Goal: Task Accomplishment & Management: Complete application form

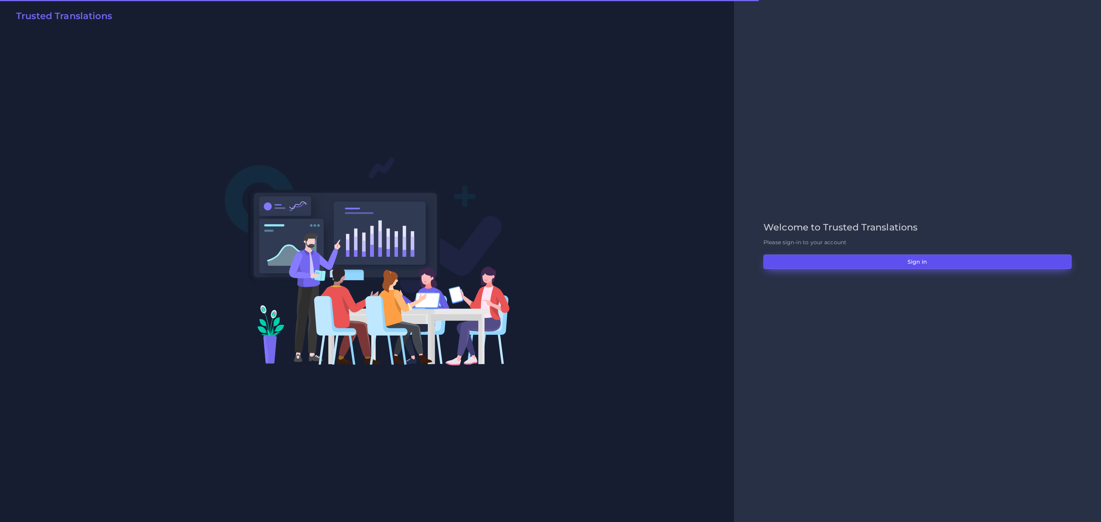
click at [984, 257] on button "Sign in" at bounding box center [917, 262] width 308 height 15
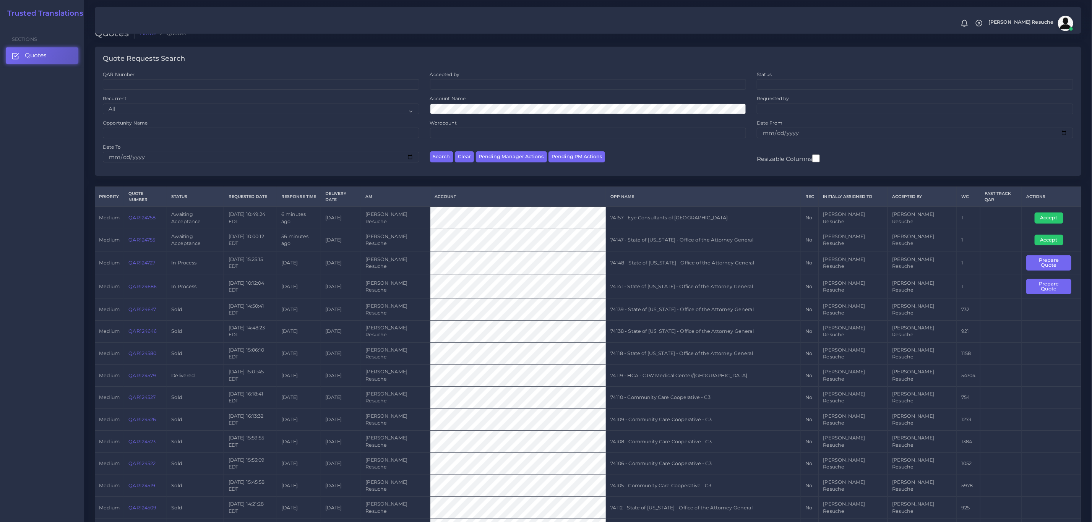
scroll to position [57, 0]
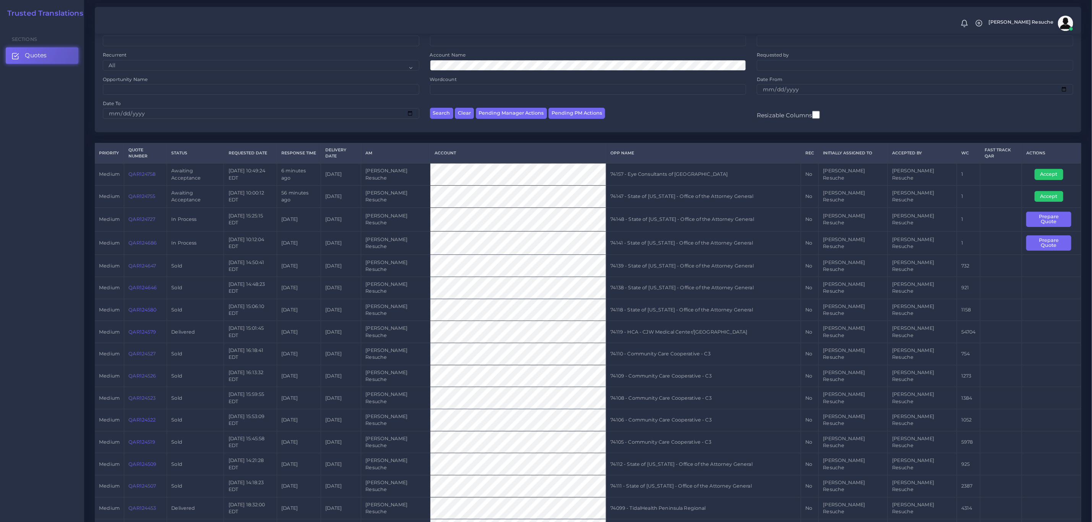
click at [144, 171] on link "QAR124758" at bounding box center [141, 174] width 27 height 6
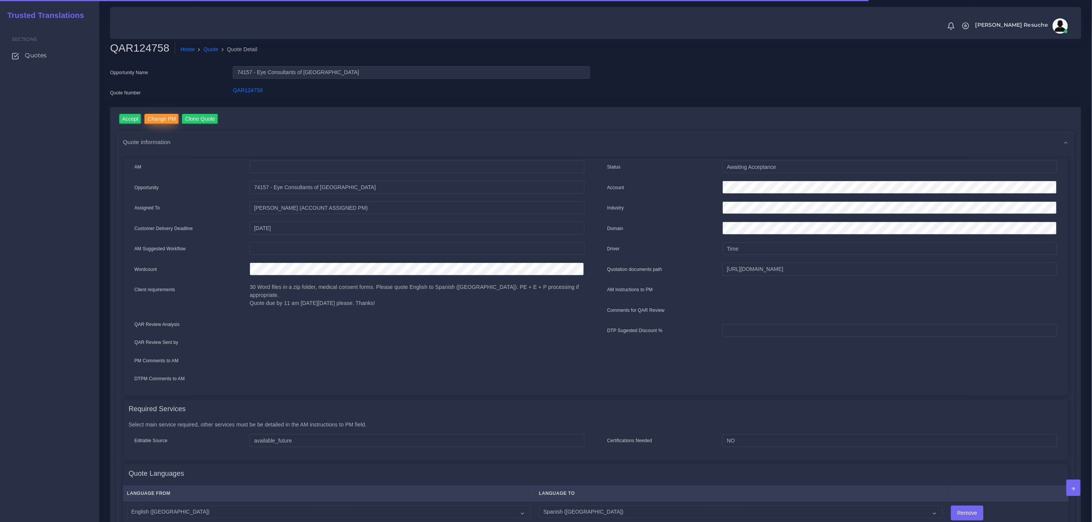
click at [167, 116] on input "Change PM" at bounding box center [161, 119] width 34 height 10
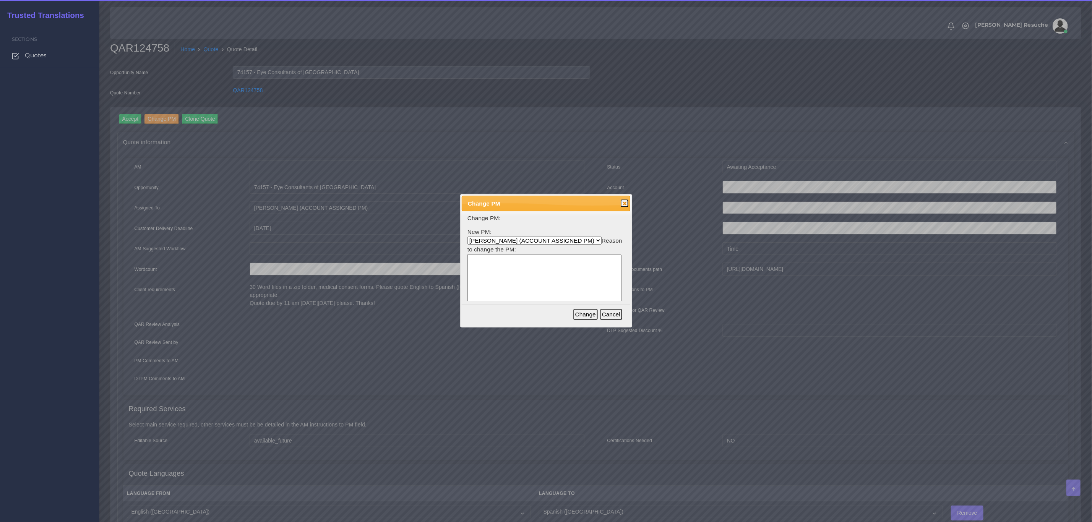
click at [538, 240] on select "Aldana Resuche (ACCOUNT ASSIGNED PM) Ana Whitby PM Beatriz Lacerda Dana Rossi D…" at bounding box center [534, 241] width 134 height 8
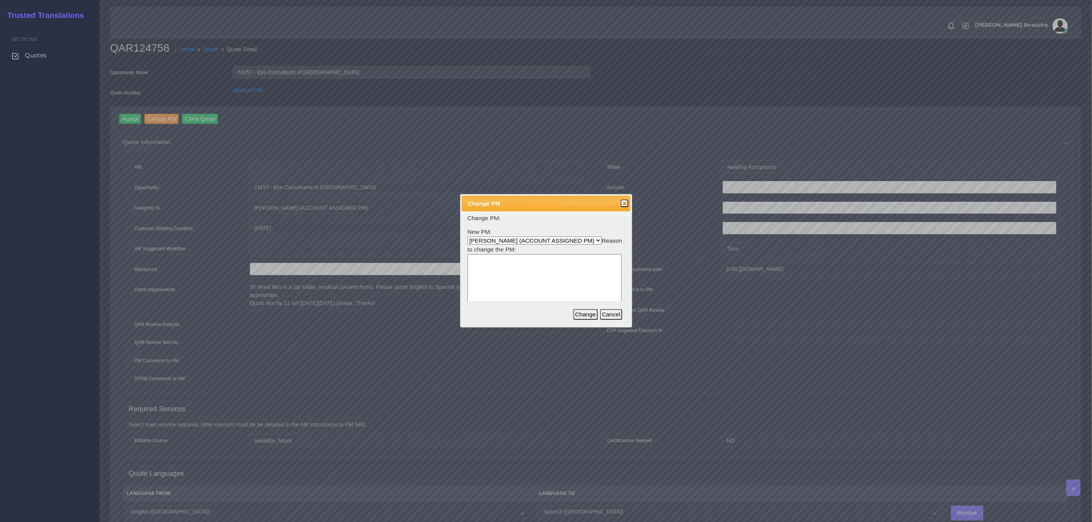
select select "3e925e02-f17d-4791-9412-c46ab5cb8daa"
click at [467, 237] on select "Aldana Resuche (ACCOUNT ASSIGNED PM) Ana Whitby PM Beatriz Lacerda Dana Rossi D…" at bounding box center [534, 241] width 134 height 8
click at [528, 290] on textarea at bounding box center [544, 290] width 154 height 73
type textarea "Workload"
click at [584, 316] on button "Change" at bounding box center [585, 314] width 24 height 11
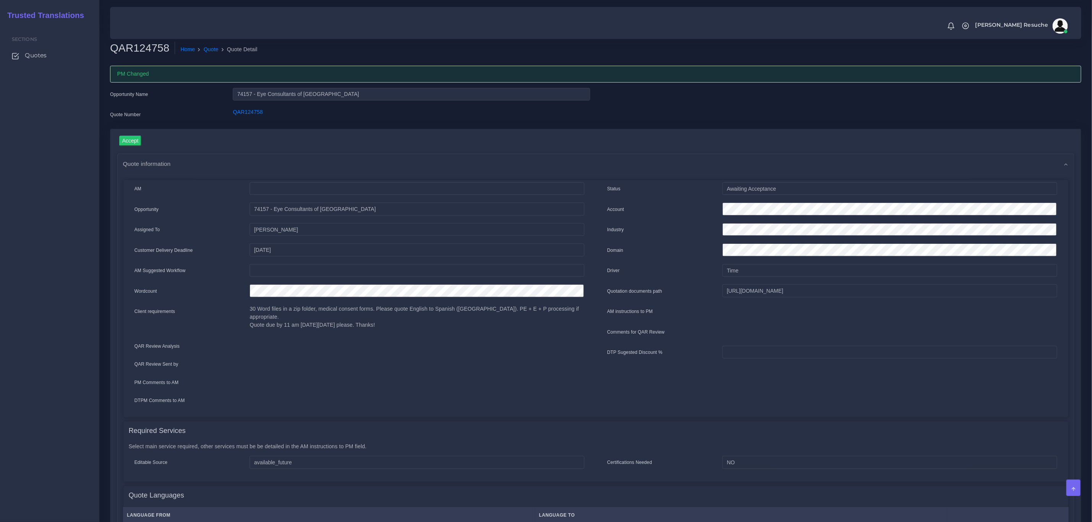
click at [966, 124] on div "Opportunity Name 74157 - Eye Consultants of PA Quote Number QAR124758" at bounding box center [595, 108] width 983 height 41
click at [210, 49] on link "Quote" at bounding box center [211, 49] width 15 height 8
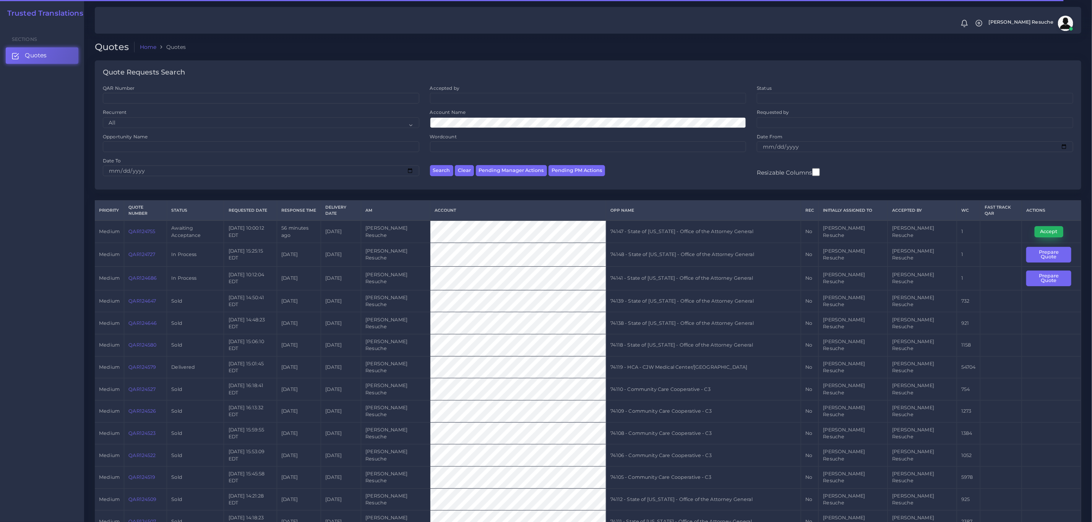
click at [1036, 226] on button "Accept" at bounding box center [1049, 231] width 29 height 11
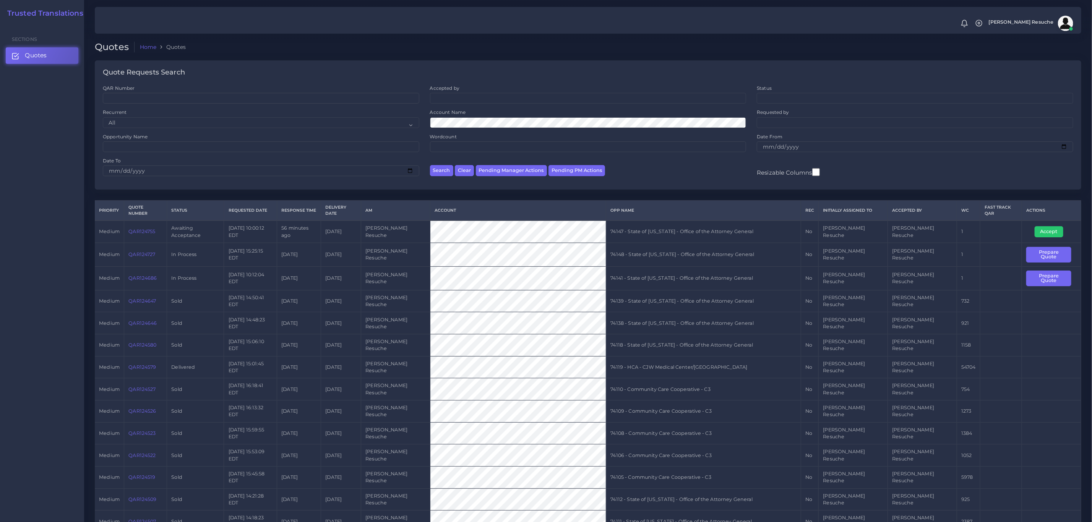
click at [683, 221] on td "74147 - State of [US_STATE] - Office of the Attorney General" at bounding box center [703, 232] width 195 height 22
click at [683, 221] on td "74147 - State of Kentucky - Office of the Attorney General" at bounding box center [703, 232] width 195 height 22
copy tr "74147 - State of Kentucky - Office of the Attorney General"
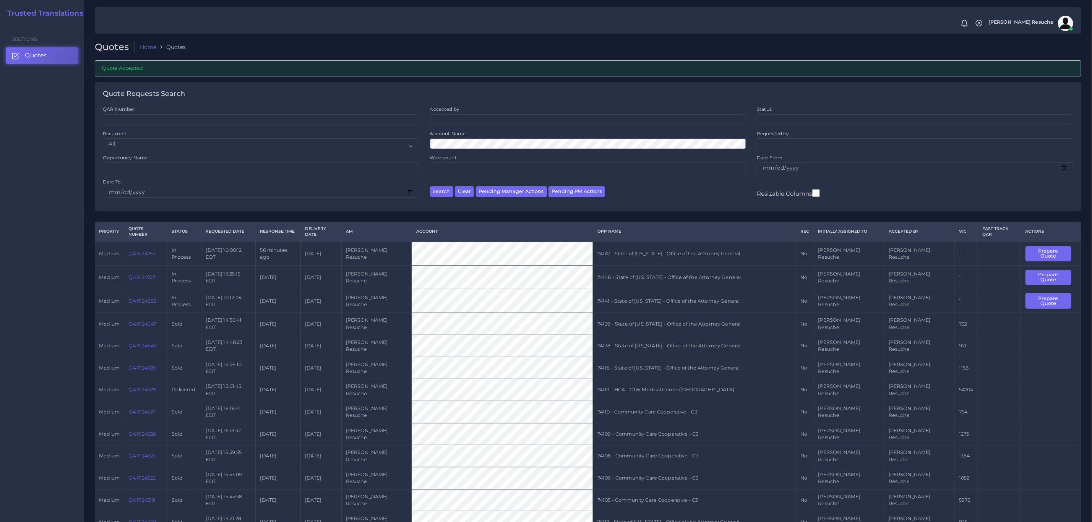
click at [697, 289] on td "74141 - State of [US_STATE] - Office of the Attorney General" at bounding box center [694, 301] width 203 height 24
copy tr "74141 - State of [US_STATE] - Office of the Attorney General"
click at [1056, 293] on button "Prepare Quote" at bounding box center [1048, 301] width 46 height 16
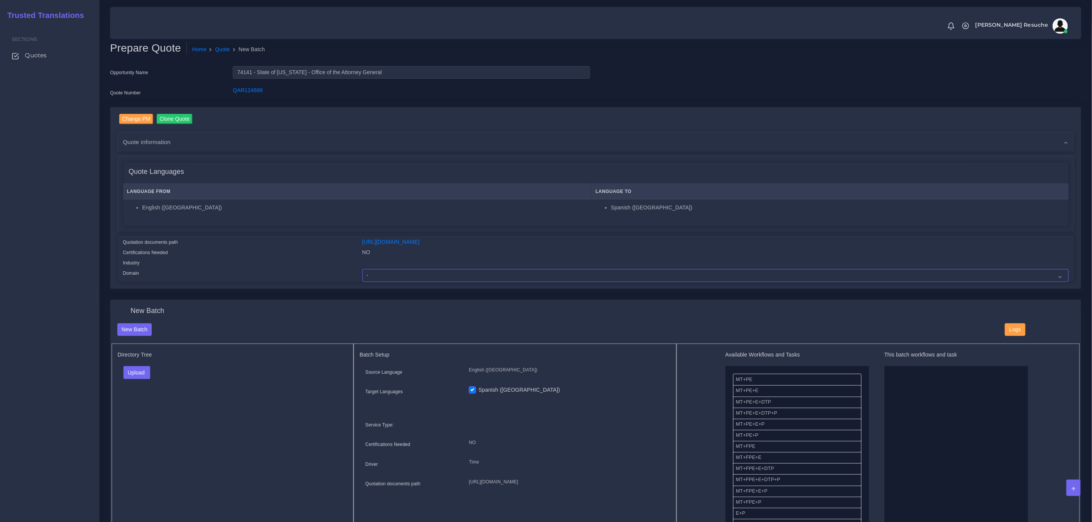
drag, startPoint x: 383, startPoint y: 281, endPoint x: 380, endPoint y: 277, distance: 4.6
click at [382, 281] on select "- Advertising and Media Agriculture, Forestry and Fishing Architecture, Buildin…" at bounding box center [715, 275] width 706 height 13
select select "Legal Services"
click at [362, 269] on select "- Advertising and Media Agriculture, Forestry and Fishing Architecture, Buildin…" at bounding box center [715, 275] width 706 height 13
click at [144, 367] on button "Upload" at bounding box center [136, 372] width 27 height 13
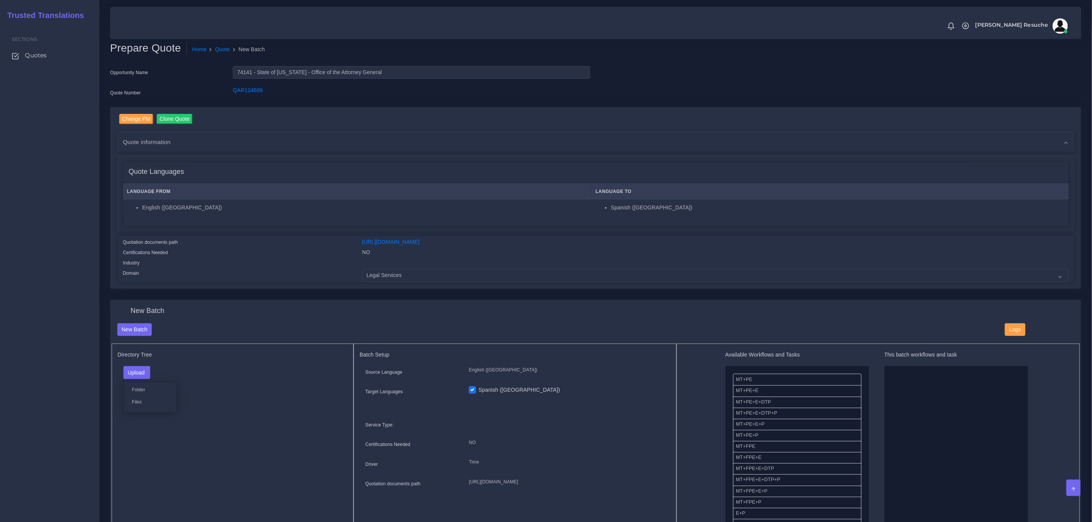
click at [143, 396] on div "Folder Files" at bounding box center [150, 397] width 54 height 31
click at [145, 381] on div "Upload Folder Files un/check all" at bounding box center [233, 375] width 230 height 18
click at [144, 376] on button "Upload" at bounding box center [136, 372] width 27 height 13
click at [144, 400] on label "Files" at bounding box center [150, 402] width 53 height 10
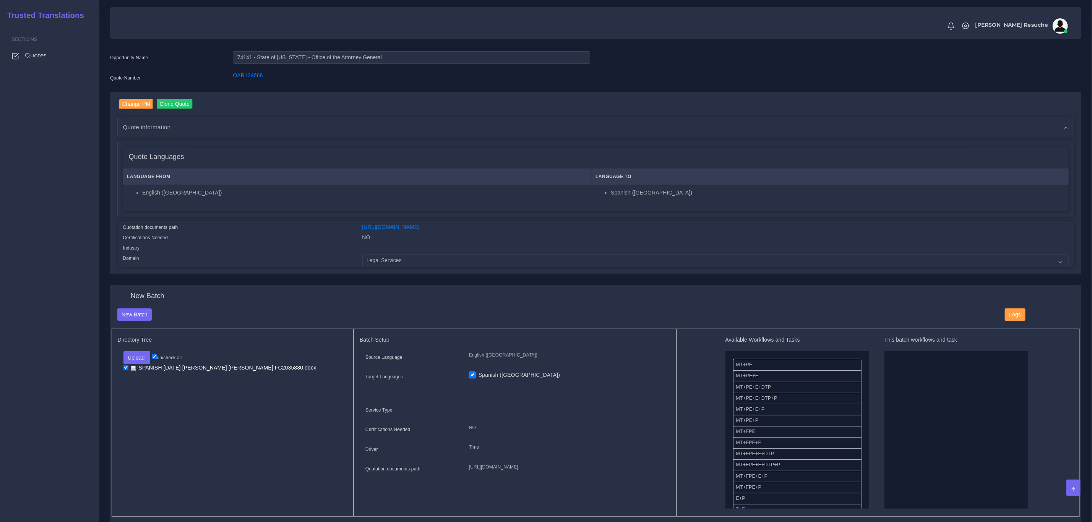
scroll to position [57, 0]
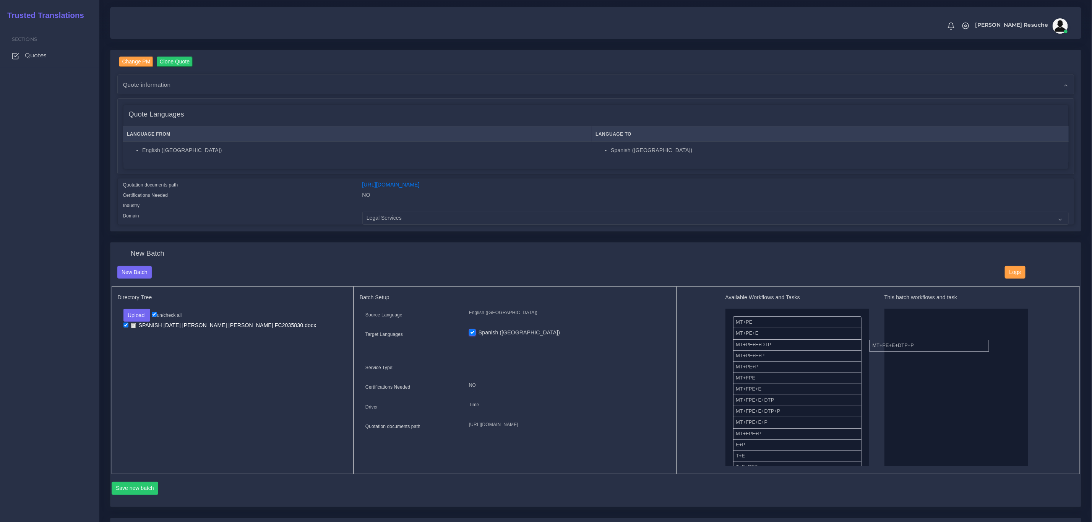
drag, startPoint x: 803, startPoint y: 360, endPoint x: 893, endPoint y: 345, distance: 91.8
click at [135, 490] on button "Save new batch" at bounding box center [135, 488] width 47 height 13
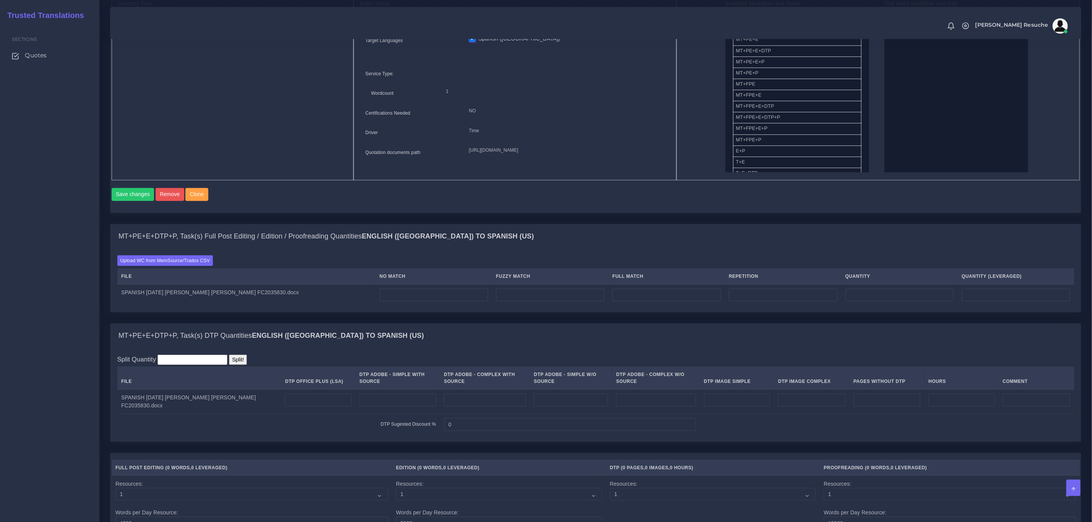
scroll to position [344, 0]
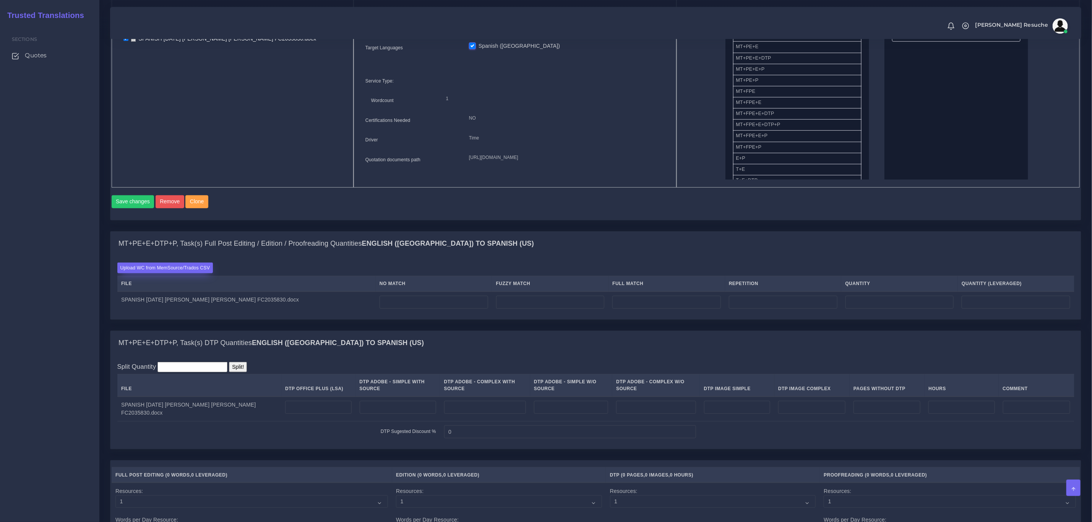
click at [162, 273] on label "Upload WC from MemSource/Trados CSV" at bounding box center [165, 268] width 96 height 10
click at [0, 0] on input "Upload WC from MemSource/Trados CSV" at bounding box center [0, 0] width 0 height 0
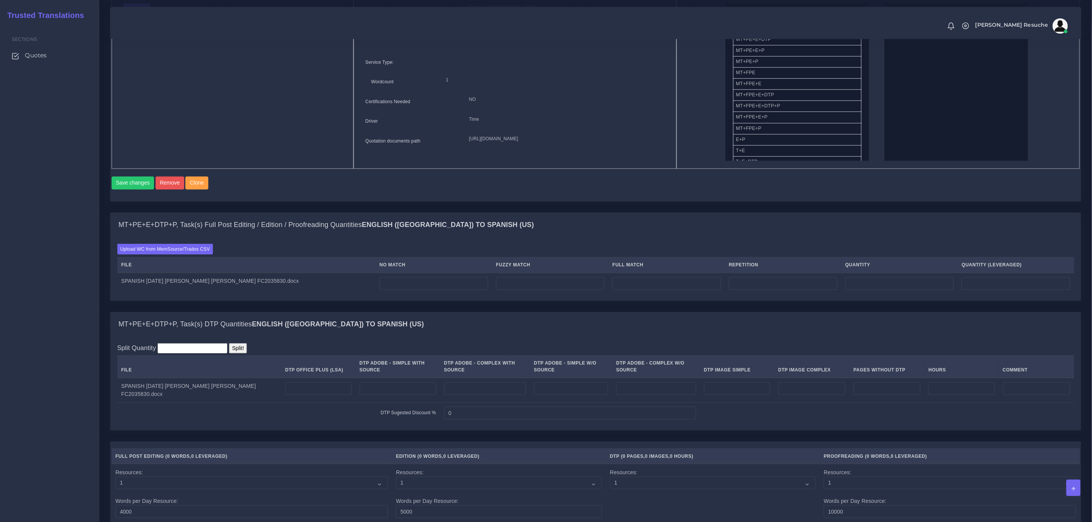
scroll to position [459, 0]
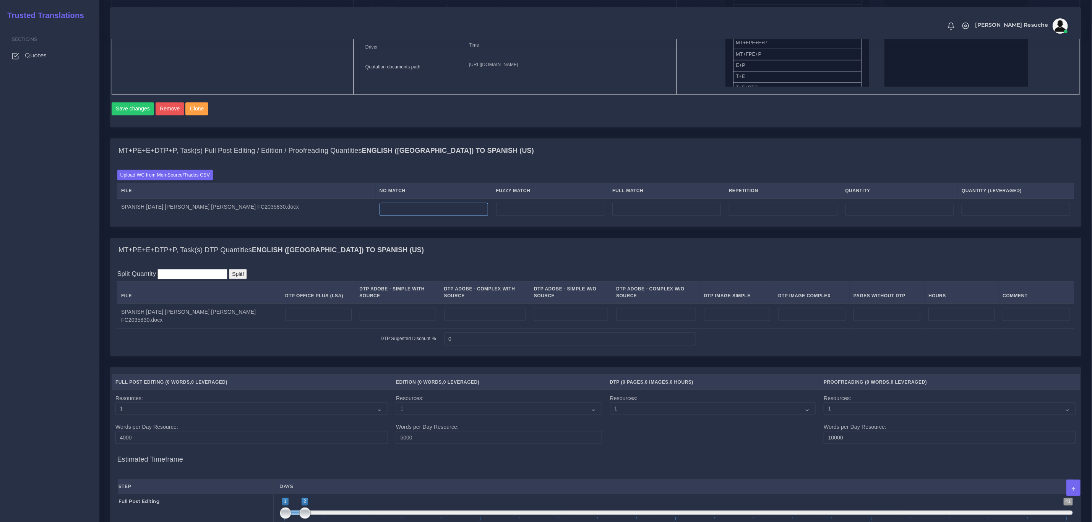
click at [388, 216] on input "number" at bounding box center [433, 209] width 109 height 13
type input "777"
click at [742, 216] on input "number" at bounding box center [783, 209] width 109 height 13
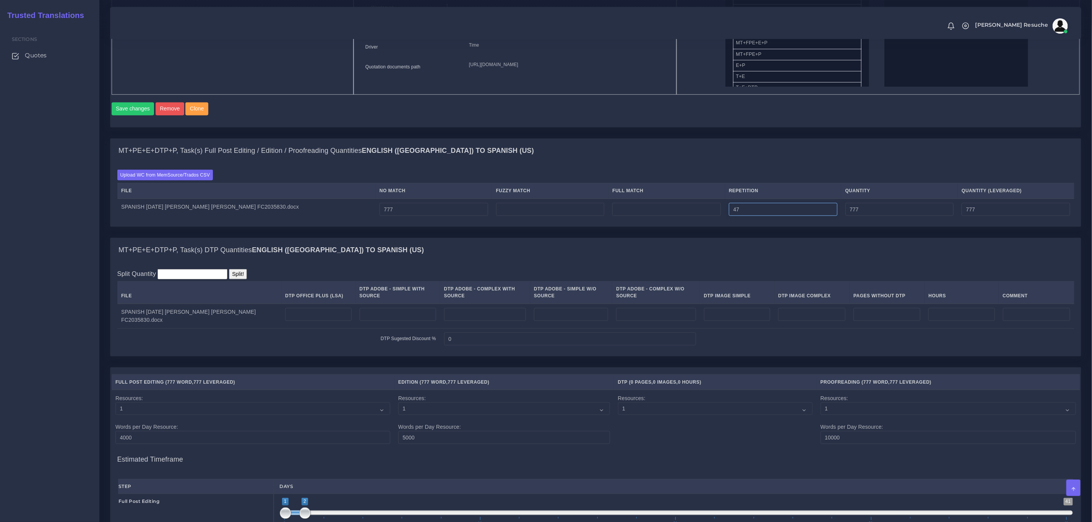
type input "47"
type input "824"
type input "788"
click at [741, 177] on div "Upload WC from MemSource/Trados CSV File No Match Fuzzy Match Full Match Repeti…" at bounding box center [595, 194] width 970 height 63
click at [571, 220] on td at bounding box center [550, 209] width 117 height 21
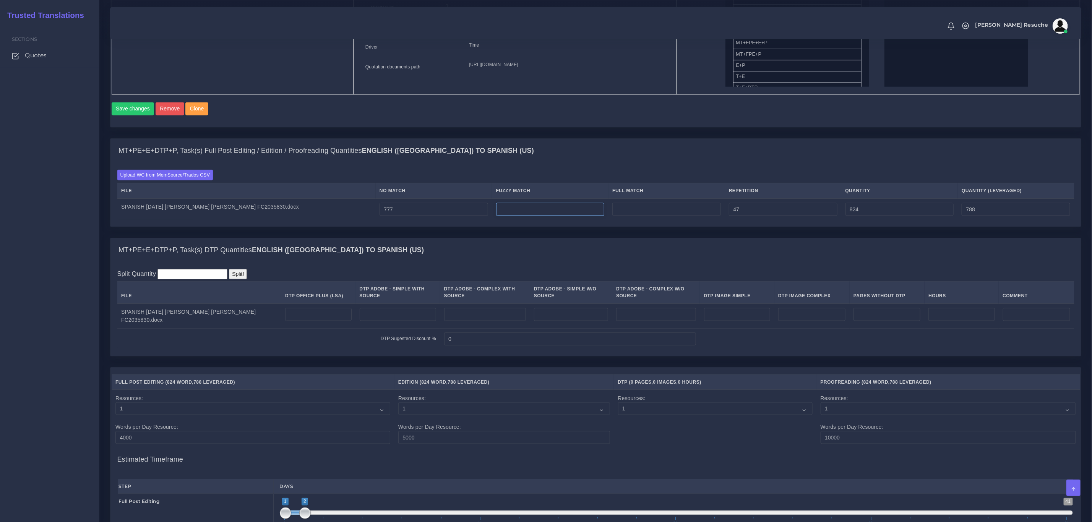
click at [572, 216] on input "number" at bounding box center [550, 209] width 109 height 13
type input "653"
type input "1477"
type input "1115"
drag, startPoint x: 605, startPoint y: 176, endPoint x: 616, endPoint y: 155, distance: 23.6
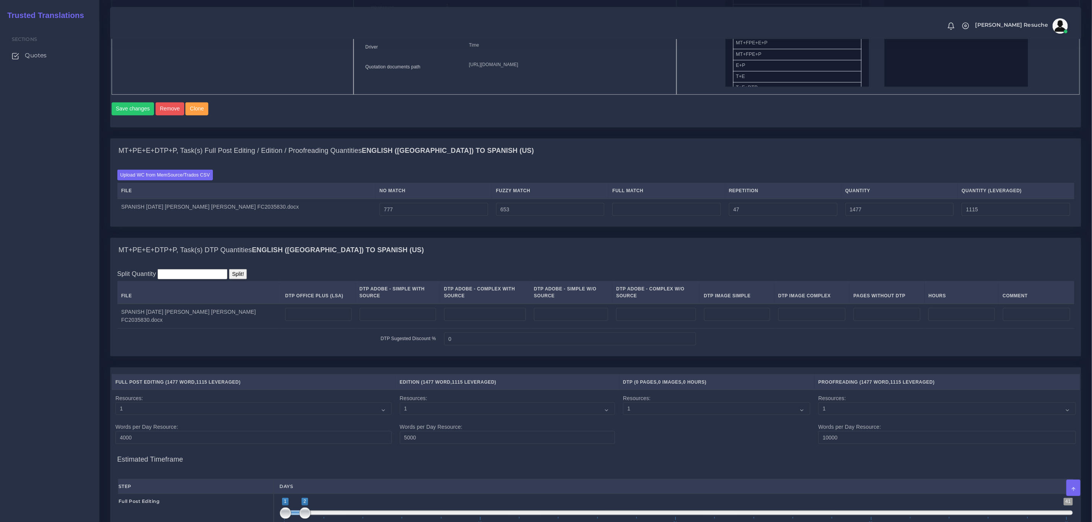
click at [606, 174] on div "Upload WC from MemSource/Trados CSV File No Match Fuzzy Match Full Match Repeti…" at bounding box center [595, 194] width 970 height 63
click at [655, 216] on input "number" at bounding box center [666, 209] width 109 height 13
type input "685"
type input "2162"
type input "1286"
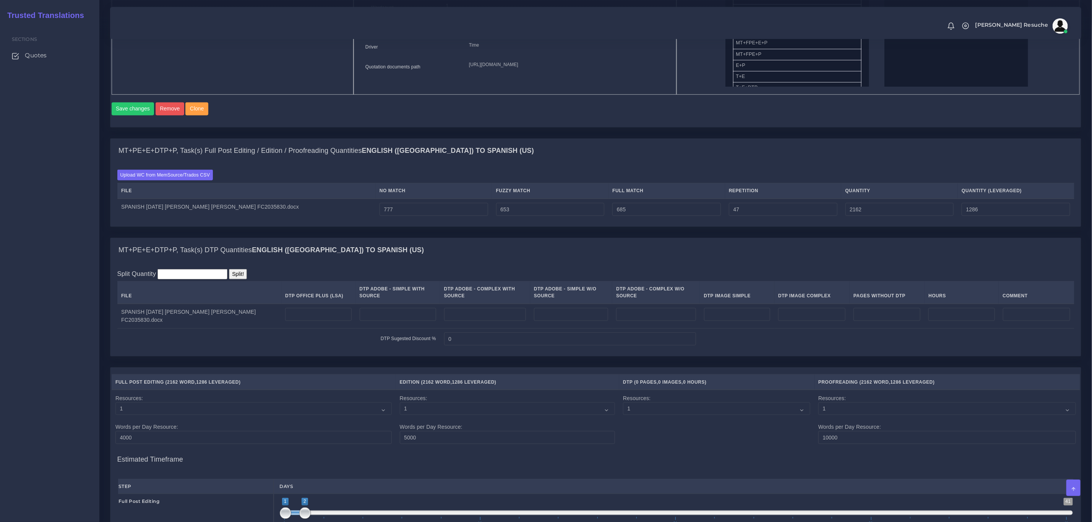
click at [700, 152] on div "MT+PE+E+DTP+P, Task(s) Full Post Editing / Edition / Proofreading Quantities En…" at bounding box center [595, 151] width 970 height 24
click at [312, 321] on input "number" at bounding box center [318, 314] width 66 height 13
type input "6"
click at [399, 254] on div "MT+PE+E+DTP+P, Task(s) DTP Quantities English (US) TO Spanish (US)" at bounding box center [595, 250] width 970 height 24
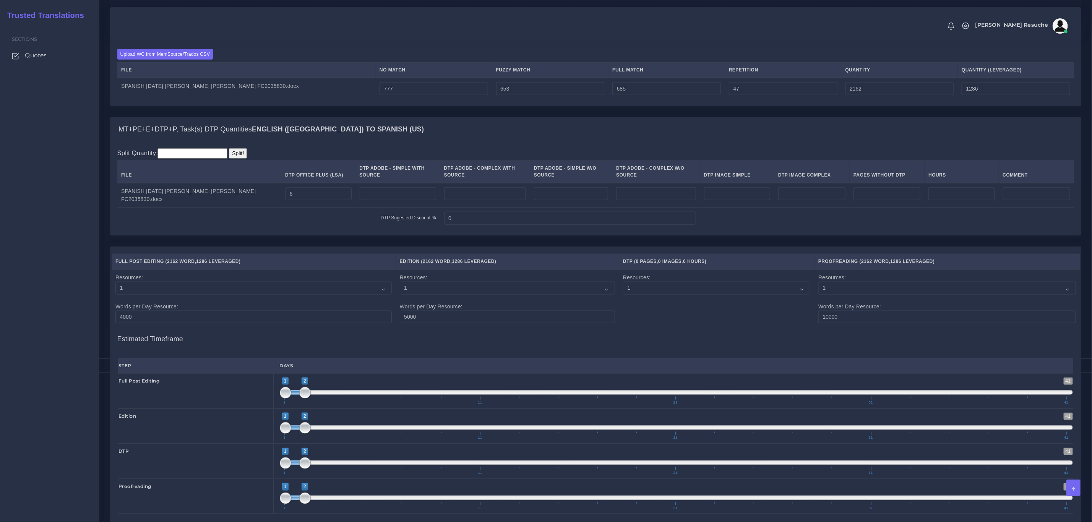
scroll to position [780, 0]
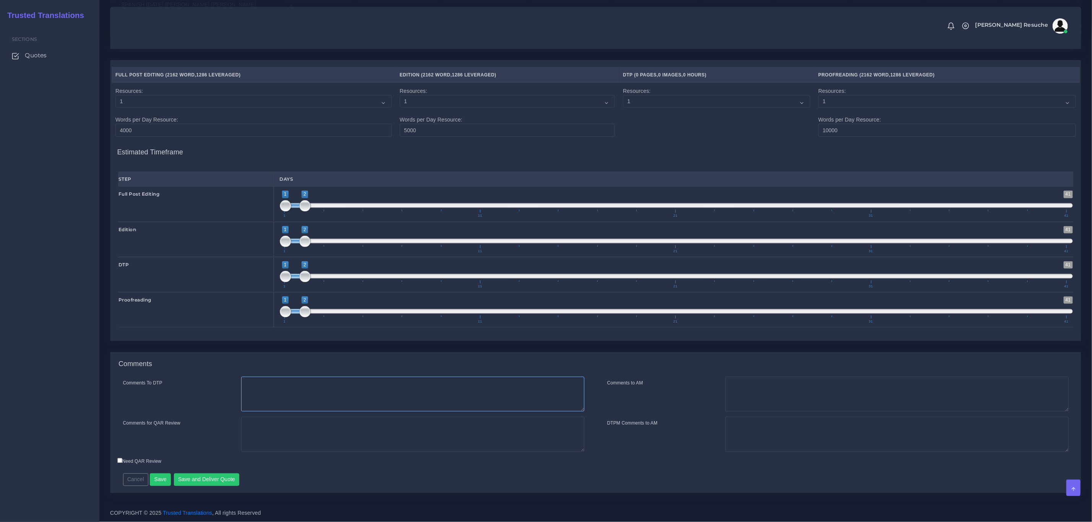
click at [327, 378] on textarea "Comments To DTP" at bounding box center [412, 394] width 343 height 35
type textarea "DTP in word"
type textarea "PEEP+DTP"
click at [211, 473] on button "Save and Deliver Quote" at bounding box center [207, 479] width 66 height 13
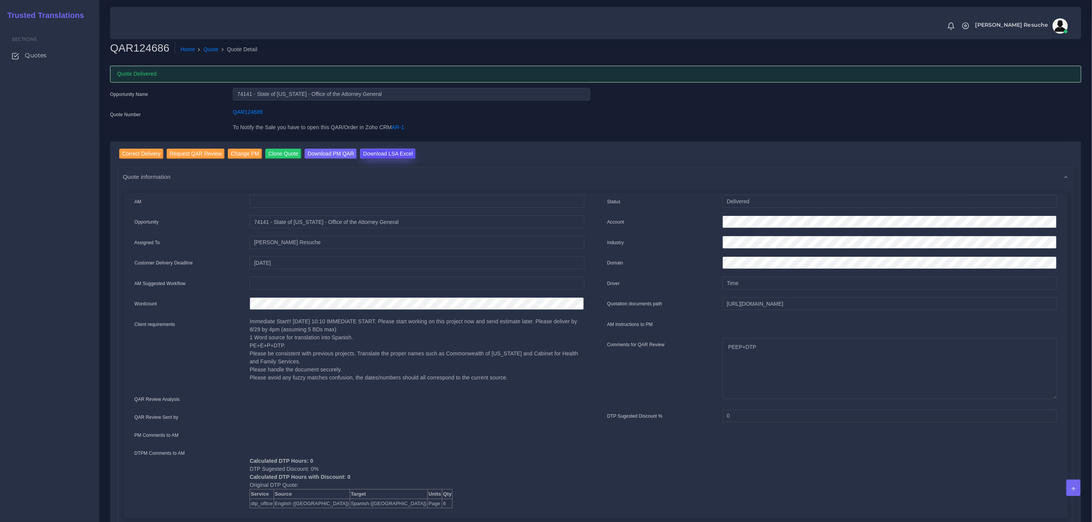
click at [360, 152] on input "Download LSA Excel" at bounding box center [388, 154] width 56 height 10
click at [204, 52] on link "Quote" at bounding box center [211, 49] width 15 height 8
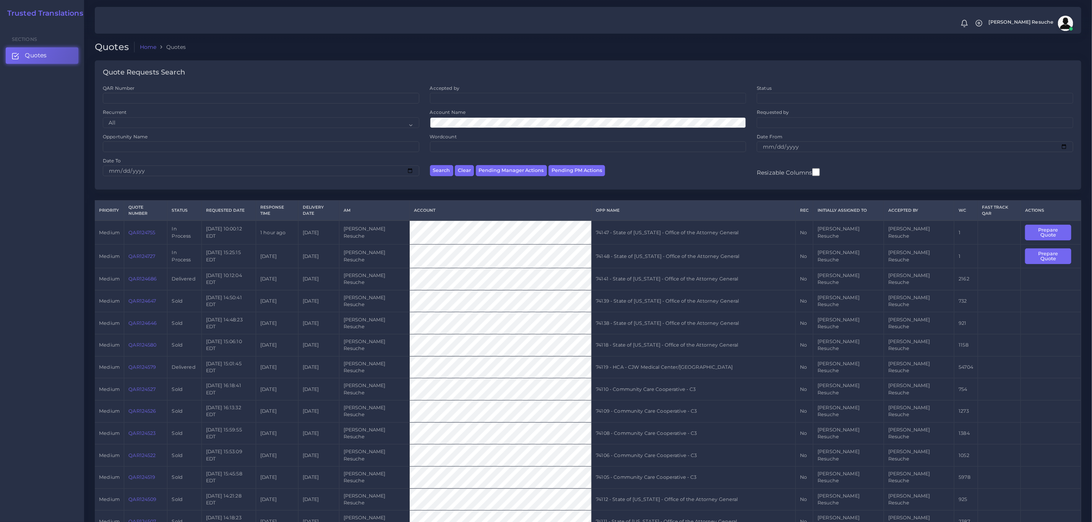
click at [666, 245] on td "74148 - State of [US_STATE] - Office of the Attorney General" at bounding box center [694, 257] width 204 height 24
copy tr "74148 - State of [US_STATE] - Office of the Attorney General"
click at [1052, 248] on button "Prepare Quote" at bounding box center [1048, 256] width 46 height 16
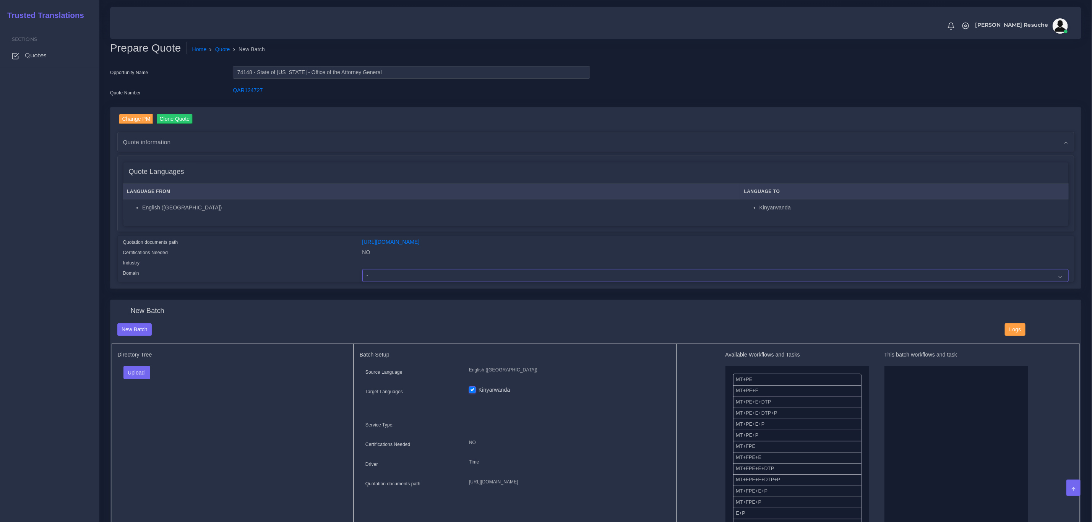
click at [374, 279] on select "- Advertising and Media Agriculture, Forestry and Fishing Architecture, Buildin…" at bounding box center [715, 275] width 706 height 13
select select "Legal Services"
click at [362, 269] on select "- Advertising and Media Agriculture, Forestry and Fishing Architecture, Buildin…" at bounding box center [715, 275] width 706 height 13
click at [143, 373] on button "Upload" at bounding box center [136, 372] width 27 height 13
click at [149, 404] on label "Files" at bounding box center [150, 402] width 53 height 10
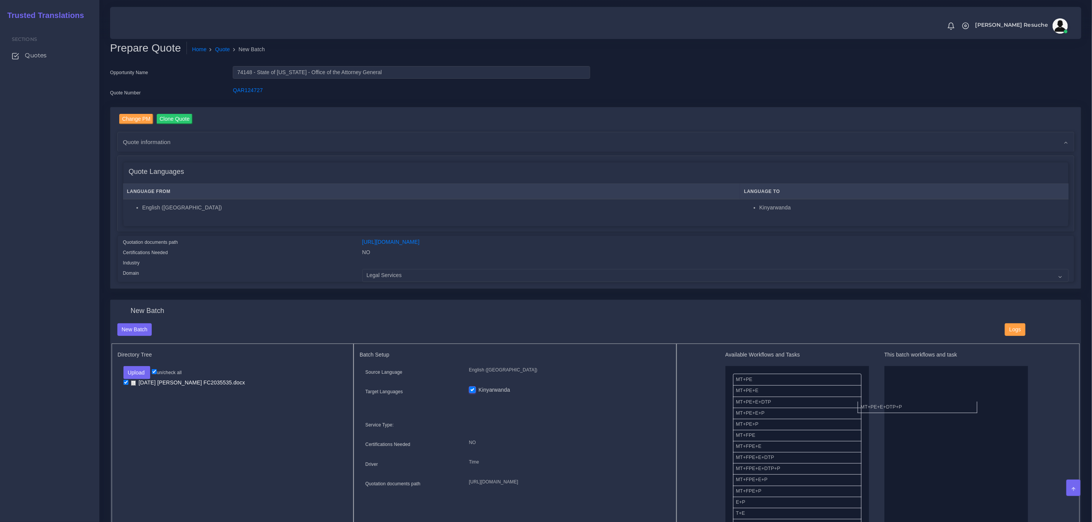
drag, startPoint x: 780, startPoint y: 414, endPoint x: 759, endPoint y: 380, distance: 39.6
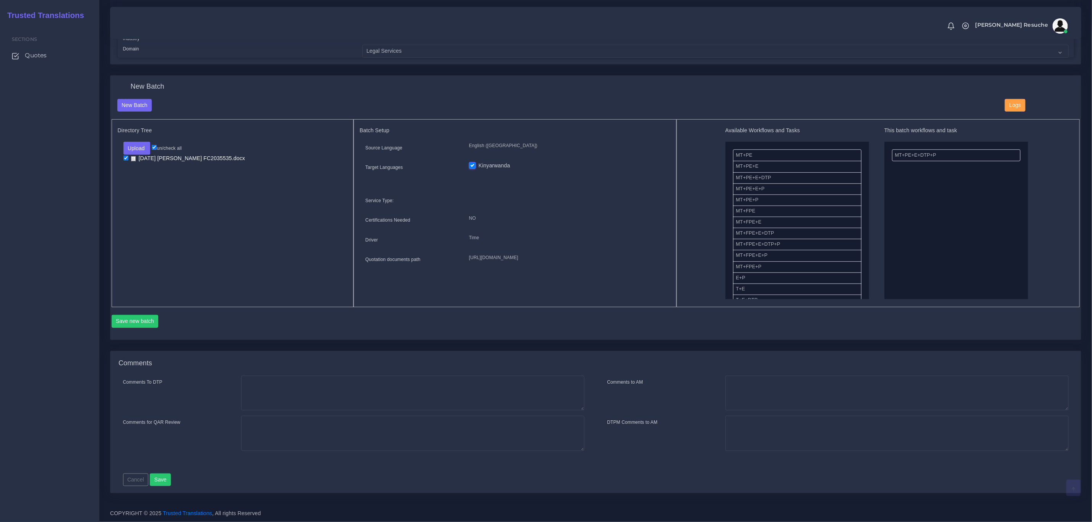
scroll to position [226, 0]
click at [130, 315] on button "Save new batch" at bounding box center [135, 321] width 47 height 13
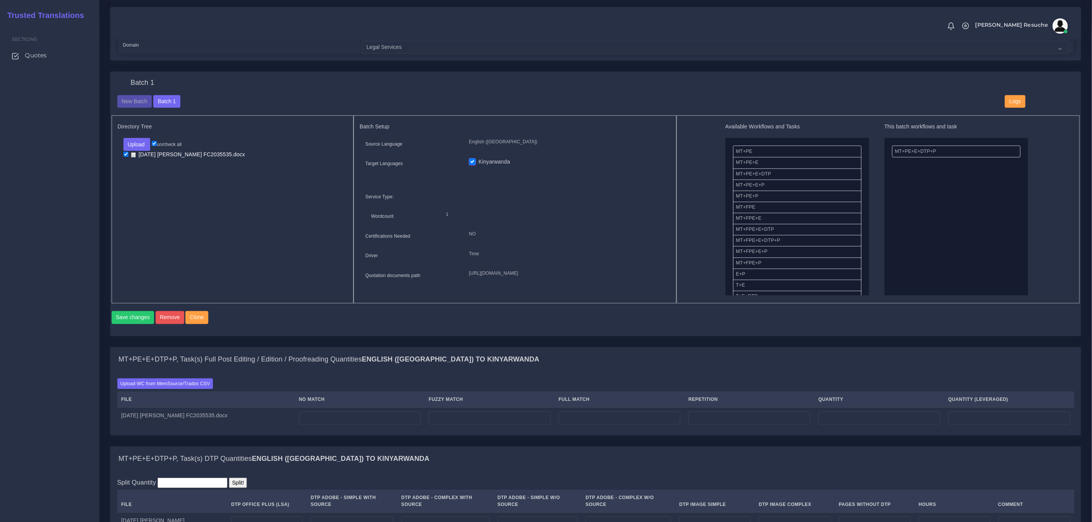
scroll to position [229, 0]
click at [180, 386] on div "Upload WC from MemSource/Trados CSV File No Match Fuzzy Match Full Match Repeti…" at bounding box center [595, 402] width 970 height 63
click at [196, 388] on label "Upload WC from MemSource/Trados CSV" at bounding box center [165, 382] width 96 height 10
click at [0, 0] on input "Upload WC from MemSource/Trados CSV" at bounding box center [0, 0] width 0 height 0
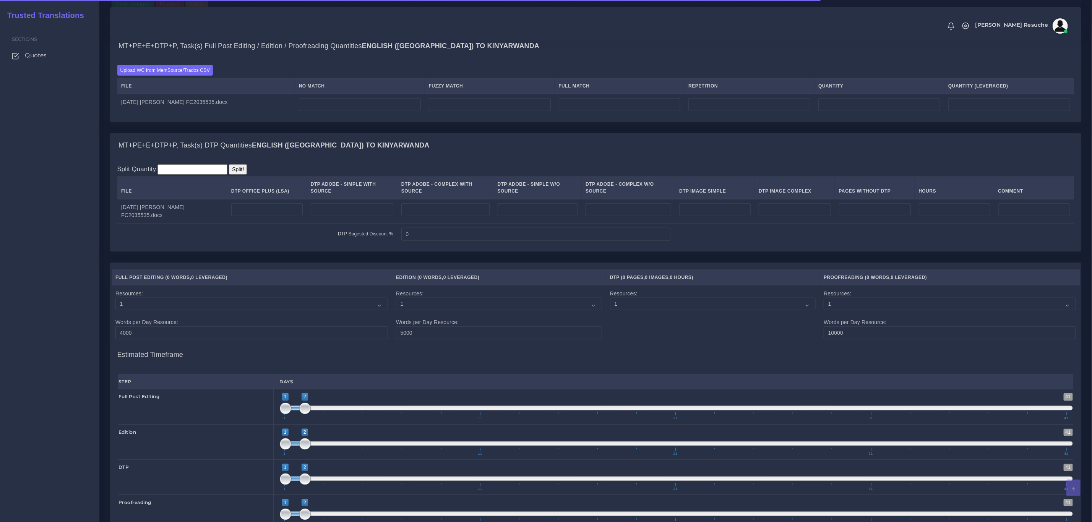
scroll to position [573, 0]
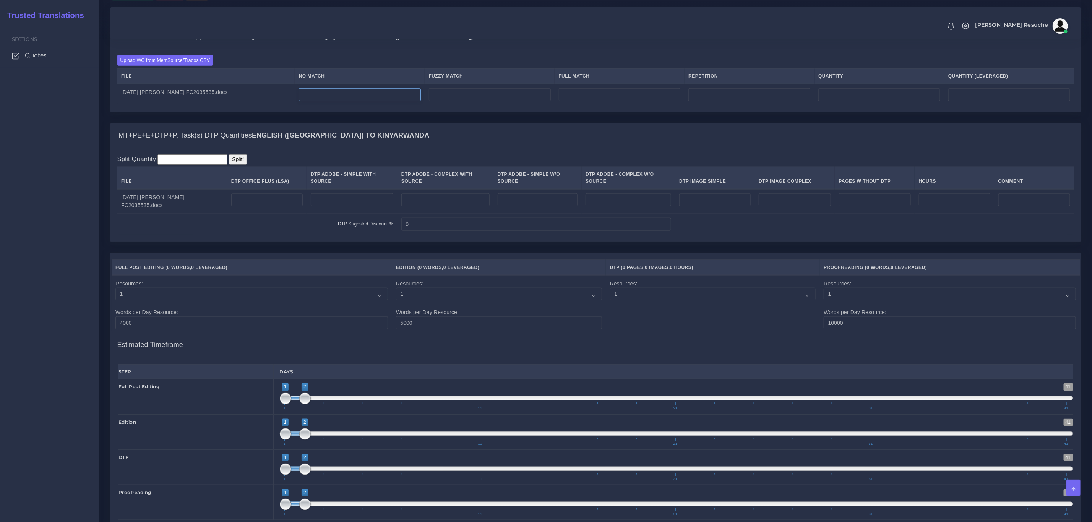
click at [386, 101] on input "number" at bounding box center [360, 94] width 122 height 13
type input "1446"
click at [396, 140] on div "MT+PE+E+DTP+P, Task(s) DTP Quantities English (US) TO Kinyarwanda" at bounding box center [595, 135] width 970 height 24
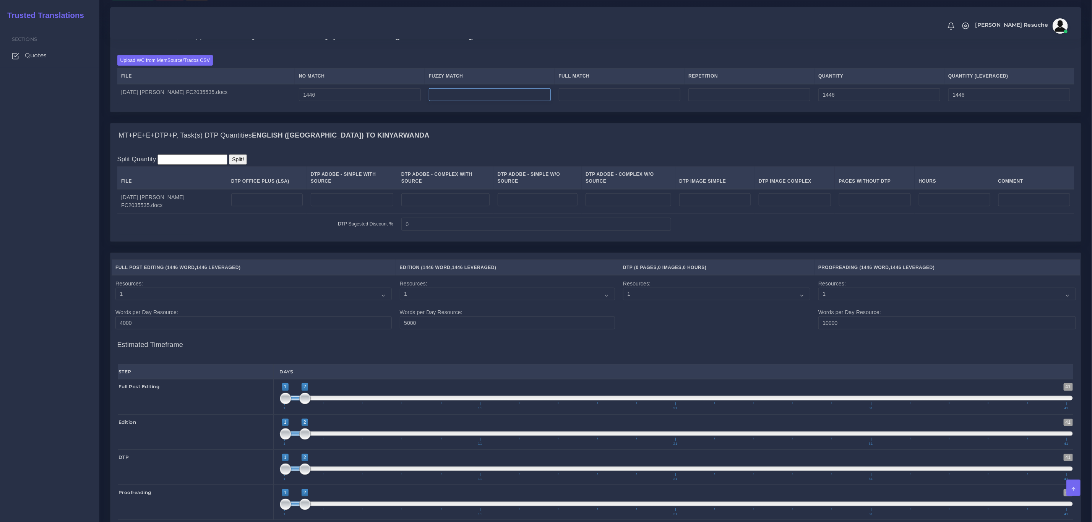
click at [551, 101] on input "number" at bounding box center [490, 94] width 122 height 13
type input "696"
type input "2142"
type input "1794"
click at [767, 101] on input "number" at bounding box center [749, 94] width 122 height 13
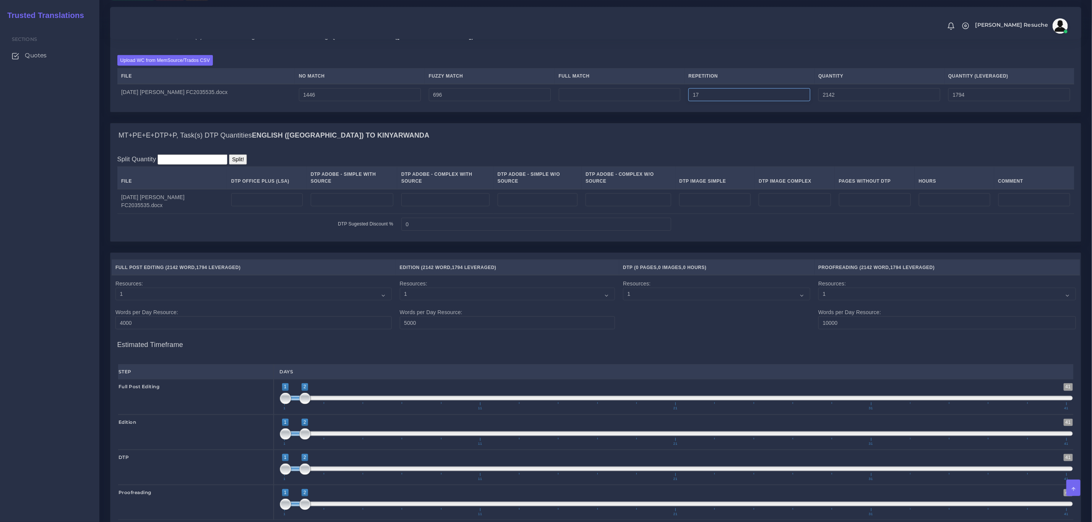
type input "17"
type input "2159"
type input "1798"
click at [775, 42] on div "MT+PE+E+DTP+P, Task(s) Full Post Editing / Edition / Proofreading Quantities En…" at bounding box center [595, 36] width 970 height 24
click at [622, 101] on input "number" at bounding box center [620, 94] width 122 height 13
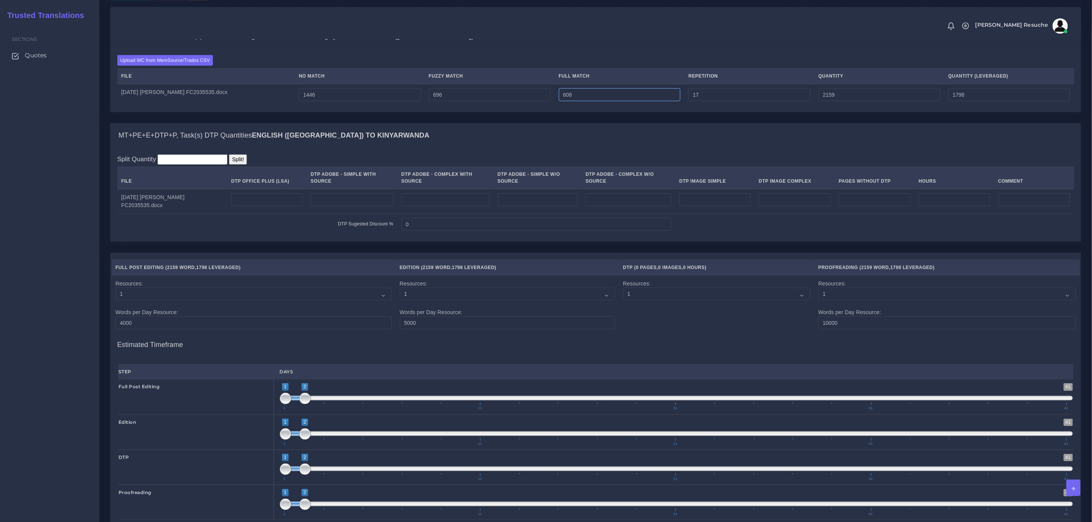
type input "608"
type input "2767"
type input "1950"
click at [594, 123] on div "MT+PE+E+DTP+P, Task(s) Full Post Editing / Edition / Proofreading Quantities En…" at bounding box center [595, 73] width 983 height 99
click at [303, 206] on input "number" at bounding box center [266, 199] width 71 height 13
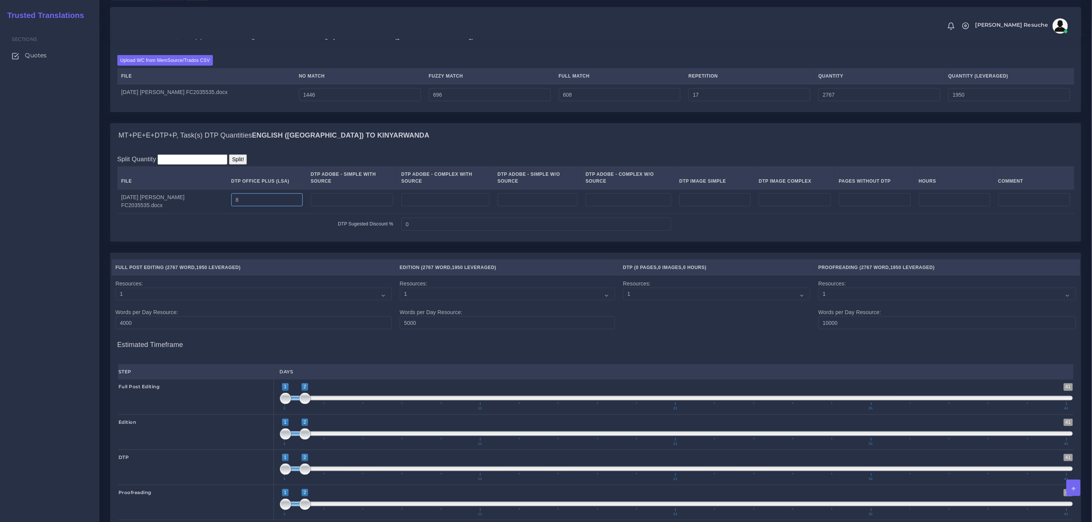
type input "8"
click at [473, 137] on div "MT+PE+E+DTP+P, Task(s) DTP Quantities English (US) TO Kinyarwanda" at bounding box center [595, 135] width 970 height 24
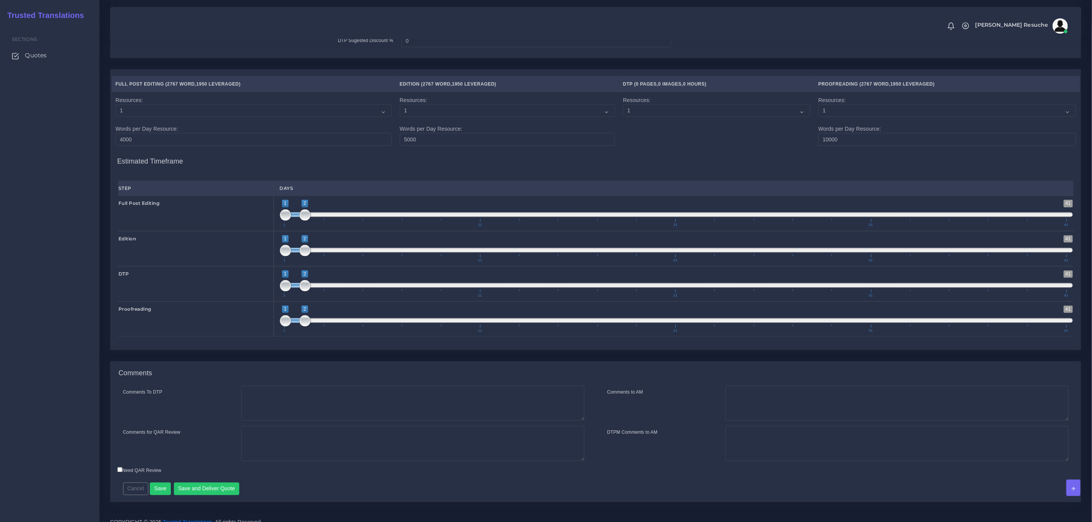
scroll to position [780, 0]
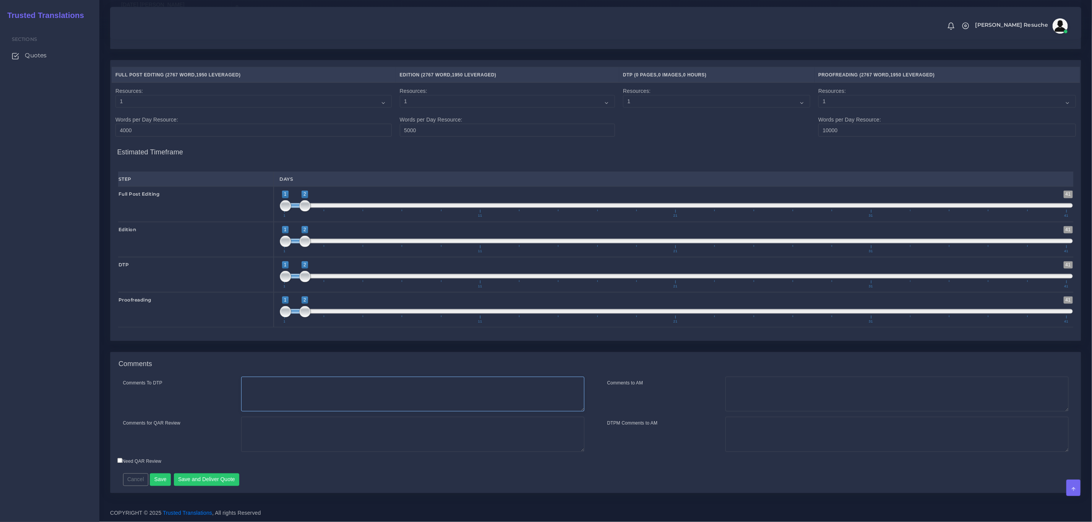
click at [259, 384] on textarea "Comments To DTP" at bounding box center [412, 394] width 343 height 35
type textarea "DTP in word"
type textarea "PEEP+DTP"
click at [217, 480] on button "Save and Deliver Quote" at bounding box center [207, 479] width 66 height 13
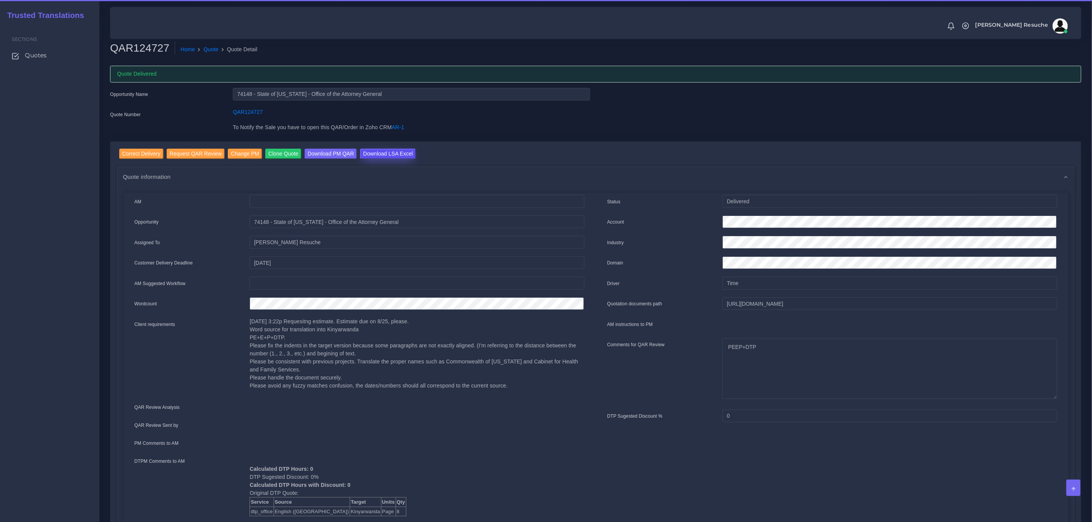
click at [382, 149] on input "Download LSA Excel" at bounding box center [388, 154] width 56 height 10
